Goal: Find specific page/section: Find specific page/section

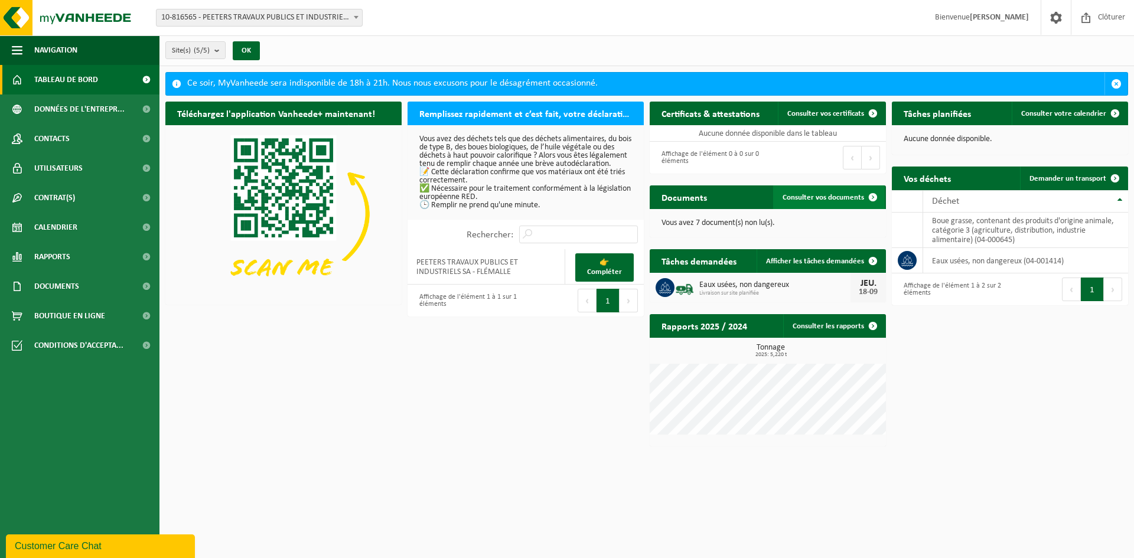
click at [800, 195] on span "Consulter vos documents" at bounding box center [824, 198] width 82 height 8
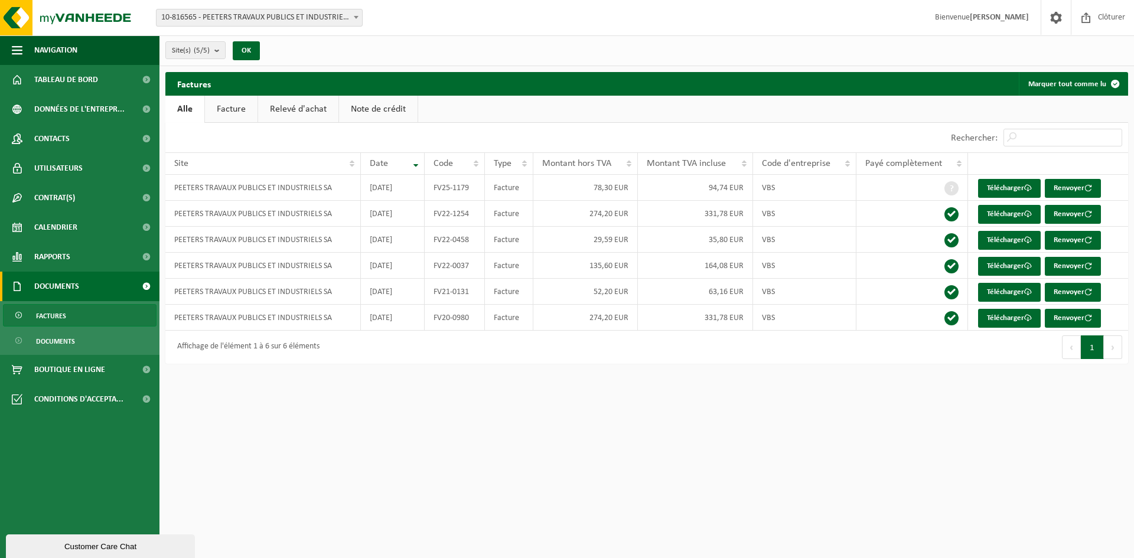
click at [232, 110] on link "Facture" at bounding box center [231, 109] width 53 height 27
click at [279, 111] on link "Relevé d'achat" at bounding box center [299, 109] width 80 height 27
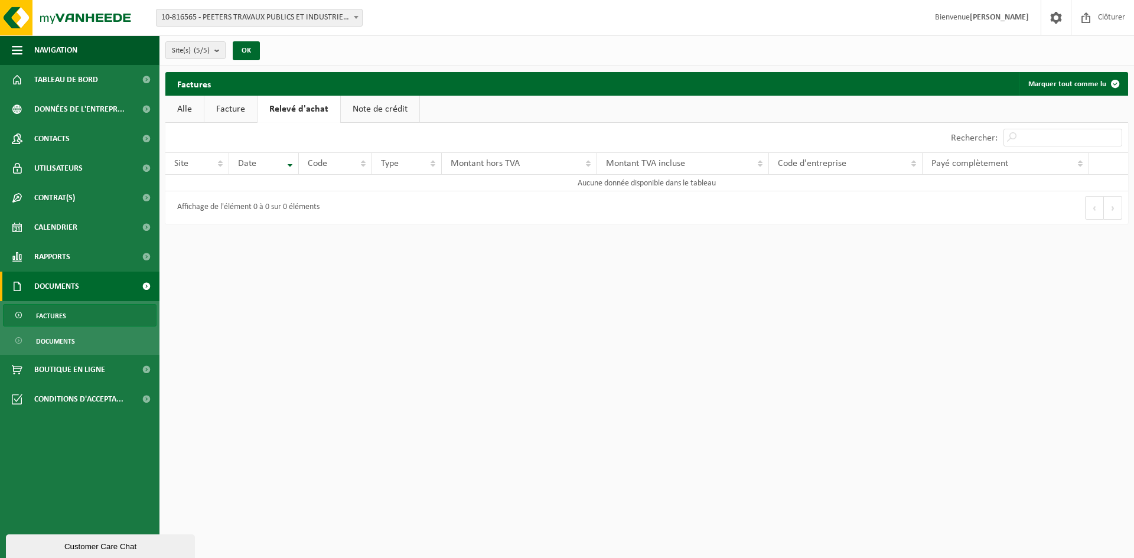
click at [392, 103] on link "Note de crédit" at bounding box center [380, 109] width 79 height 27
click at [284, 103] on link "Relevé d'achat" at bounding box center [298, 109] width 80 height 27
click at [248, 116] on link "Facture" at bounding box center [230, 109] width 53 height 27
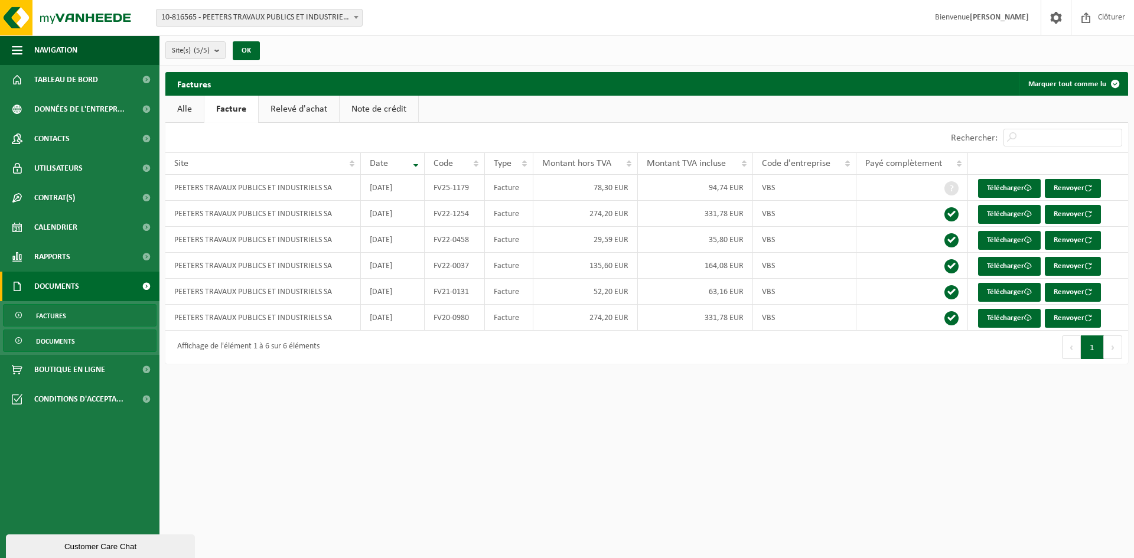
click at [61, 338] on span "Documents" at bounding box center [55, 341] width 39 height 22
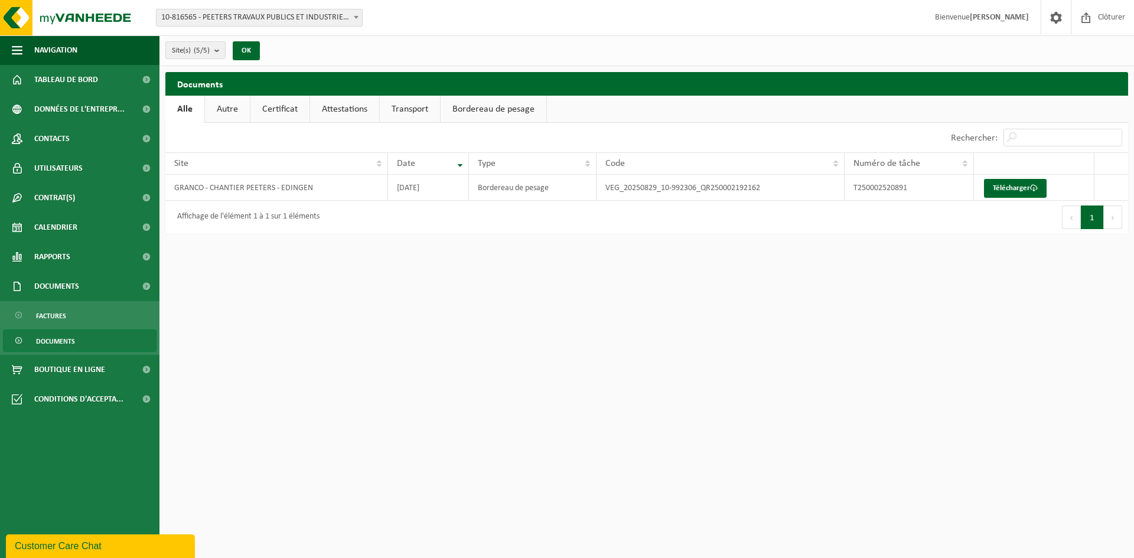
click at [289, 108] on link "Certificat" at bounding box center [279, 109] width 59 height 27
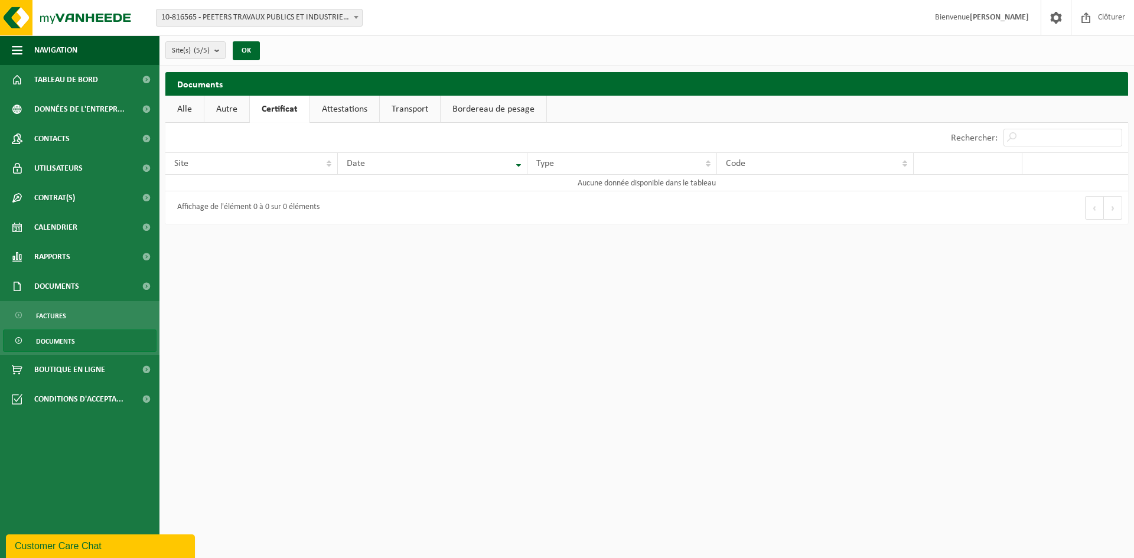
click at [337, 112] on link "Attestations" at bounding box center [344, 109] width 69 height 27
click at [408, 105] on link "Transport" at bounding box center [412, 109] width 60 height 27
click at [461, 107] on link "Bordereau de pesage" at bounding box center [495, 109] width 106 height 27
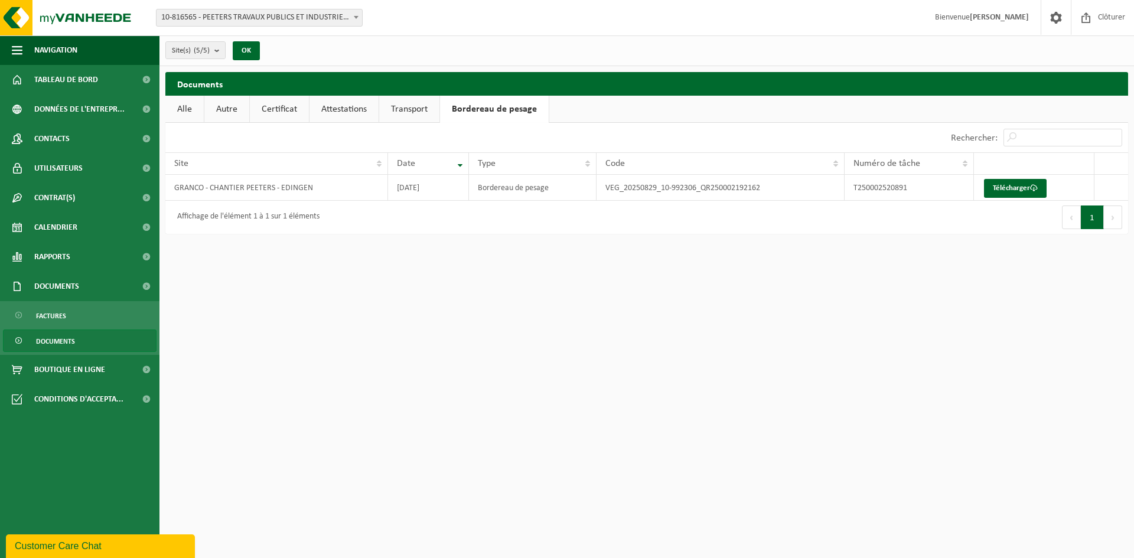
click at [183, 106] on link "Alle" at bounding box center [184, 109] width 38 height 27
click at [598, 261] on html "Site: 10-816565 - PEETERS TRAVAUX PUBLICS ET INDUSTRIELS SA - FLÉMALLE 10-84189…" at bounding box center [567, 279] width 1134 height 558
click at [60, 224] on span "Calendrier" at bounding box center [55, 228] width 43 height 30
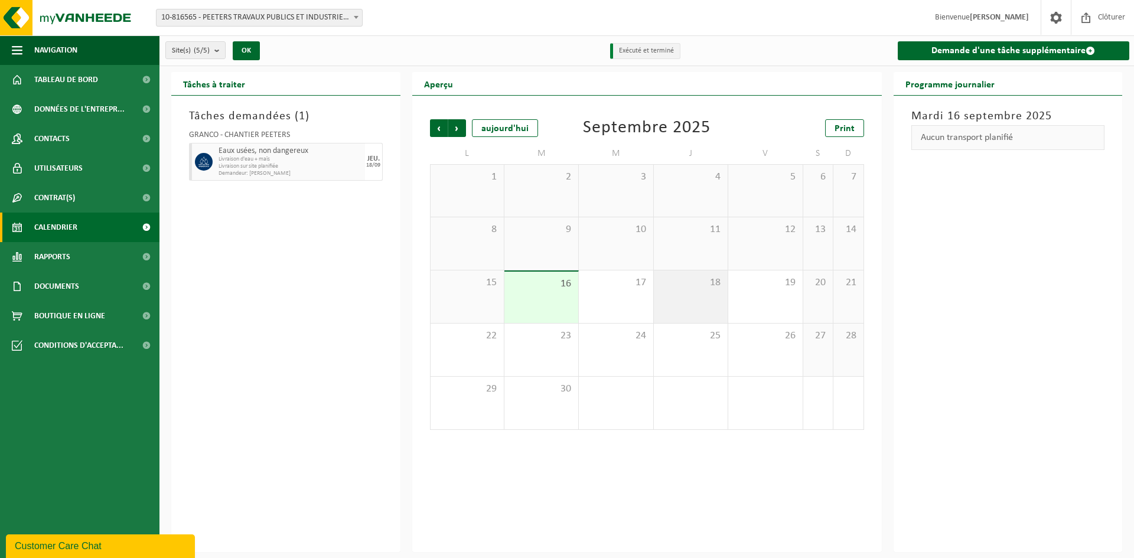
click at [705, 288] on span "18" at bounding box center [691, 282] width 62 height 13
click at [764, 286] on span "19" at bounding box center [765, 282] width 62 height 13
click at [707, 290] on div "18" at bounding box center [691, 297] width 74 height 53
click at [1096, 16] on span "Clôturer" at bounding box center [1111, 17] width 33 height 35
